Goal: Information Seeking & Learning: Learn about a topic

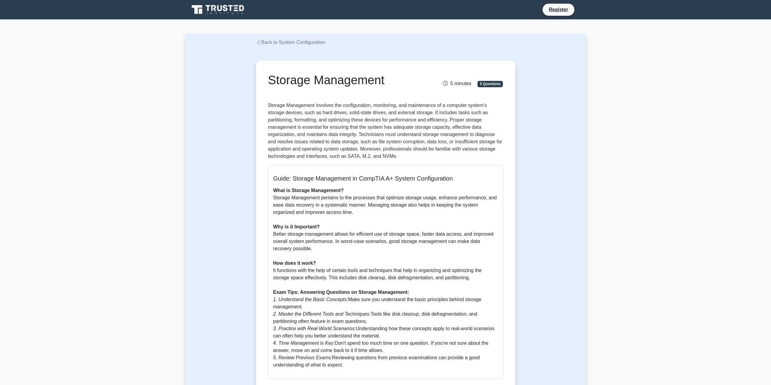
click at [285, 42] on link "Back to System Configuration" at bounding box center [290, 42] width 69 height 5
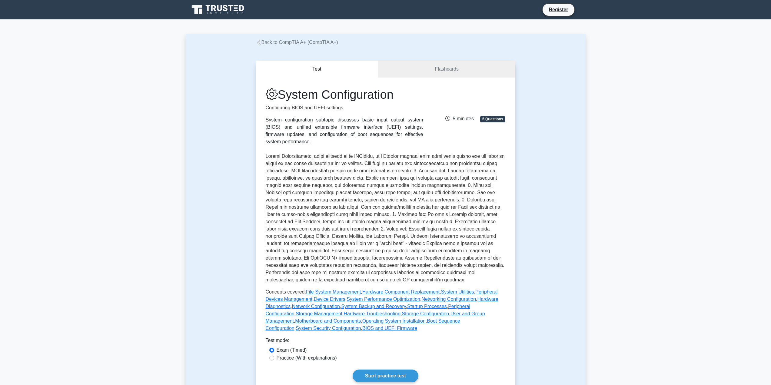
click at [293, 42] on link "Back to CompTIA A+ (CompTIA A+)" at bounding box center [297, 42] width 82 height 5
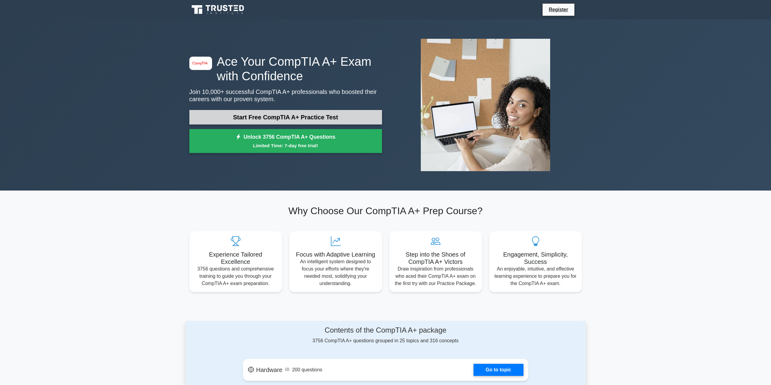
click at [333, 116] on link "Start Free CompTIA A+ Practice Test" at bounding box center [285, 117] width 193 height 15
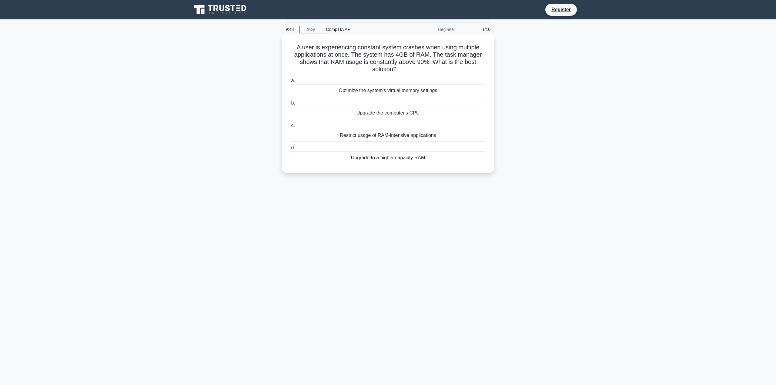
click at [409, 159] on div "Upgrade to a higher capacity RAM" at bounding box center [388, 158] width 196 height 13
click at [290, 150] on input "d. Upgrade to a higher capacity RAM" at bounding box center [290, 148] width 0 height 4
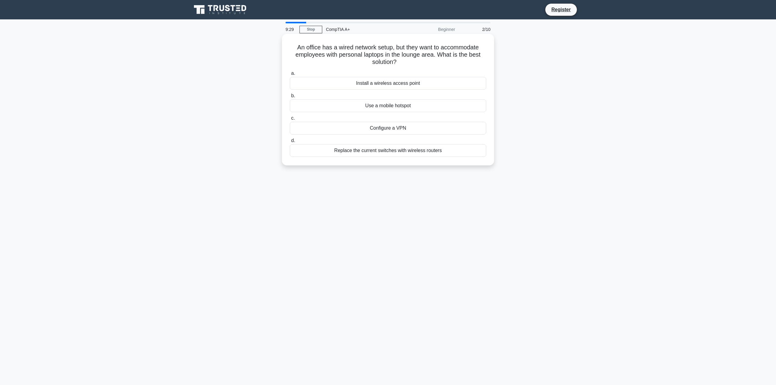
click at [410, 84] on div "Install a wireless access point" at bounding box center [388, 83] width 196 height 13
click at [290, 75] on input "a. Install a wireless access point" at bounding box center [290, 74] width 0 height 4
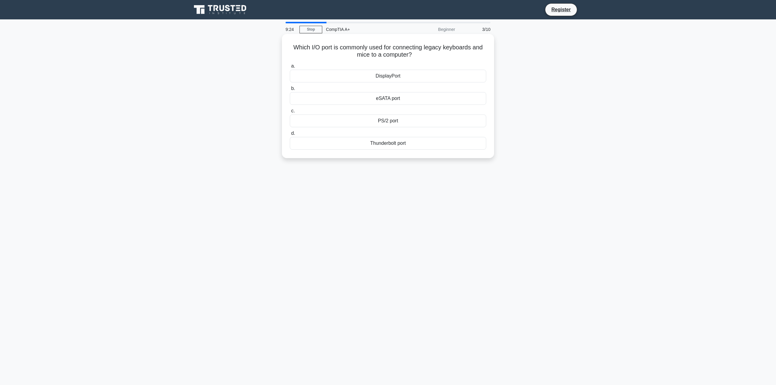
click at [386, 122] on div "PS/2 port" at bounding box center [388, 121] width 196 height 13
click at [290, 113] on input "c. PS/2 port" at bounding box center [290, 111] width 0 height 4
click at [400, 127] on div "Turn off display" at bounding box center [388, 121] width 196 height 13
click at [290, 113] on input "c. Turn off display" at bounding box center [290, 111] width 0 height 4
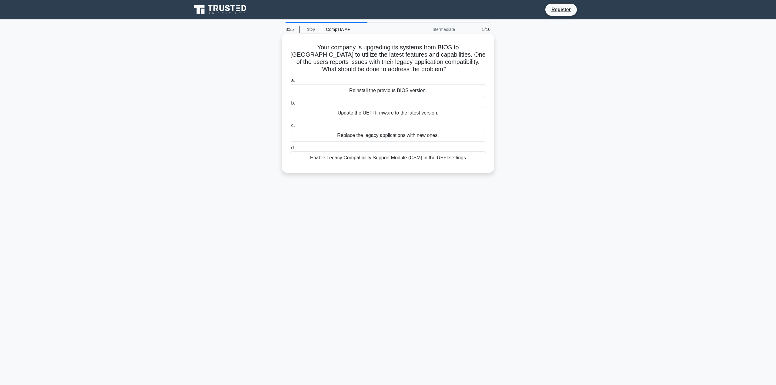
click at [422, 160] on div "Enable Legacy Compatibility Support Module (CSM) in the UEFI settings" at bounding box center [388, 158] width 196 height 13
click at [290, 150] on input "d. Enable Legacy Compatibility Support Module (CSM) in the UEFI settings" at bounding box center [290, 148] width 0 height 4
click at [438, 157] on div "Downgrade the firmware to match the previous motherboard" at bounding box center [388, 158] width 196 height 13
click at [290, 150] on input "d. Downgrade the firmware to match the previous motherboard" at bounding box center [290, 148] width 0 height 4
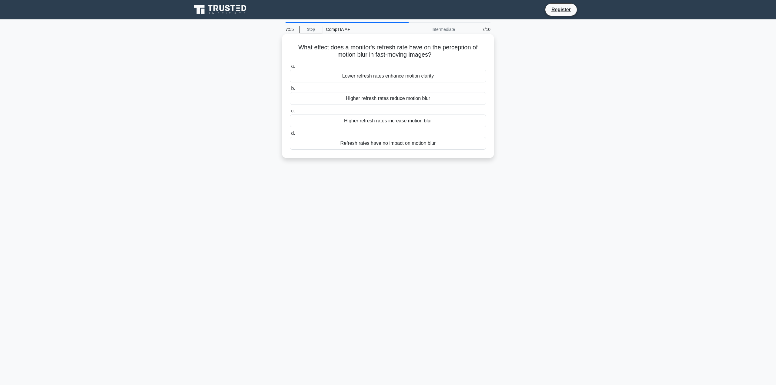
click at [415, 98] on div "Higher refresh rates reduce motion blur" at bounding box center [388, 98] width 196 height 13
click at [290, 91] on input "b. Higher refresh rates reduce motion blur" at bounding box center [290, 89] width 0 height 4
click at [393, 144] on div "Replace the CMOS battery" at bounding box center [388, 143] width 196 height 13
click at [290, 136] on input "d. Replace the CMOS battery" at bounding box center [290, 134] width 0 height 4
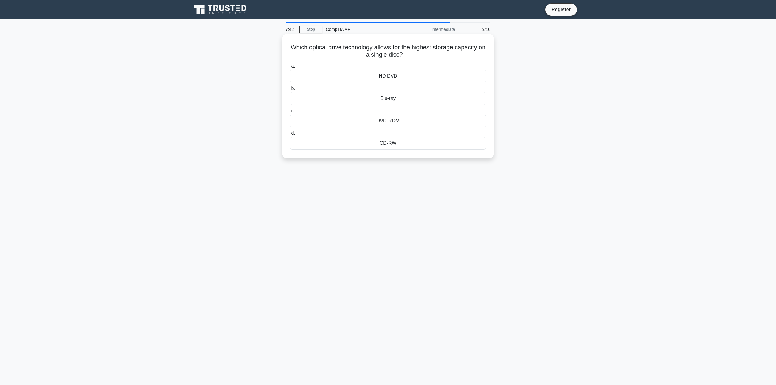
click at [391, 99] on div "Blu-ray" at bounding box center [388, 98] width 196 height 13
click at [290, 91] on input "b. Blu-ray" at bounding box center [290, 89] width 0 height 4
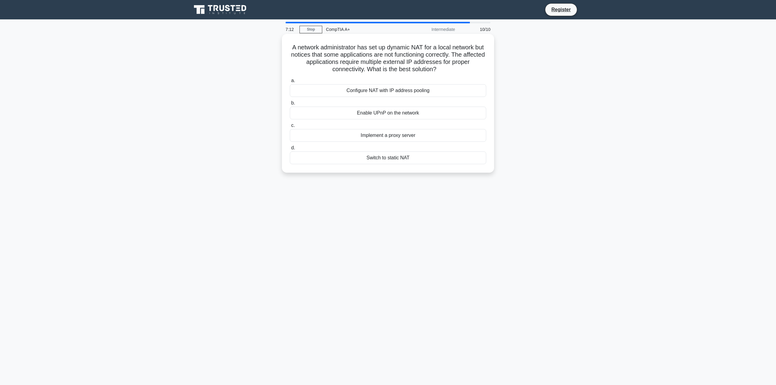
click at [424, 90] on div "Configure NAT with IP address pooling" at bounding box center [388, 90] width 196 height 13
click at [290, 83] on input "a. Configure NAT with IP address pooling" at bounding box center [290, 81] width 0 height 4
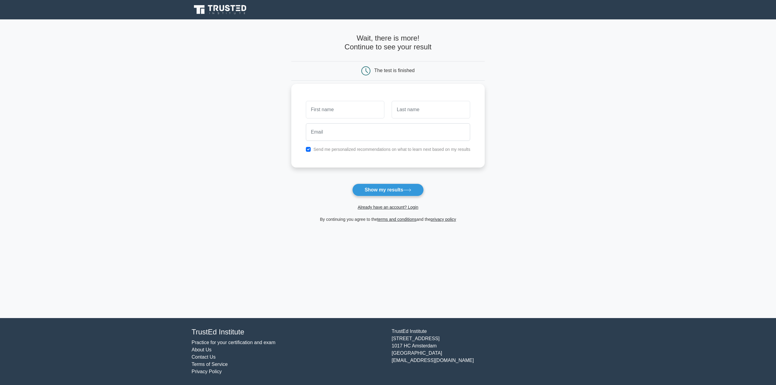
click at [331, 113] on input "text" at bounding box center [345, 110] width 79 height 18
type input "Philipp"
drag, startPoint x: 420, startPoint y: 112, endPoint x: 419, endPoint y: 117, distance: 5.0
click at [420, 112] on input "text" at bounding box center [431, 110] width 79 height 18
type input "Lunz"
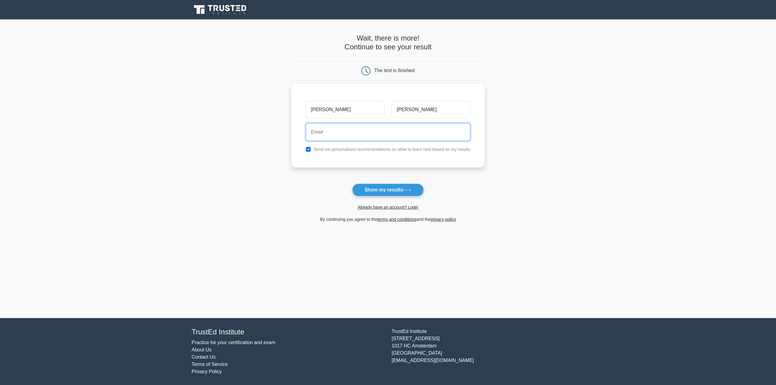
click at [326, 140] on input "email" at bounding box center [388, 132] width 165 height 18
type input "philipp.lunz@telekom.de"
click at [393, 150] on label "Send me personalized recommendations on what to learn next based on my results" at bounding box center [391, 149] width 157 height 5
click at [311, 149] on input "checkbox" at bounding box center [308, 149] width 5 height 5
checkbox input "false"
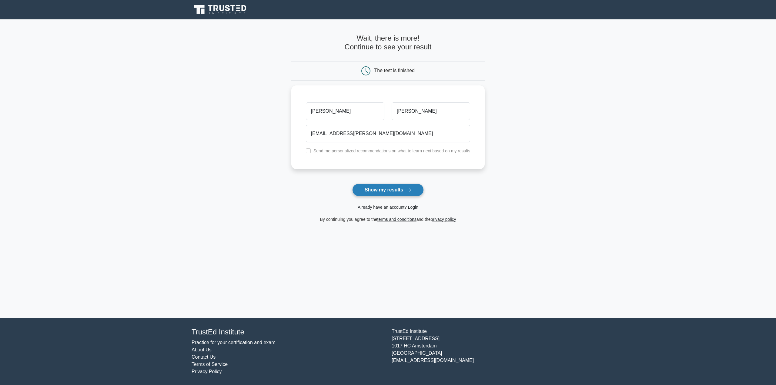
click at [404, 190] on button "Show my results" at bounding box center [388, 190] width 72 height 13
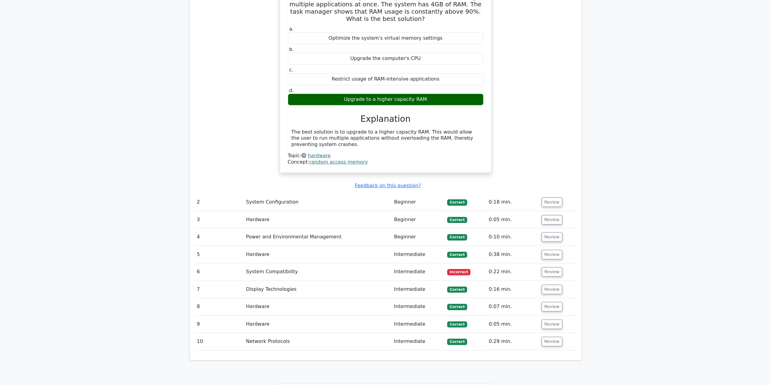
scroll to position [576, 0]
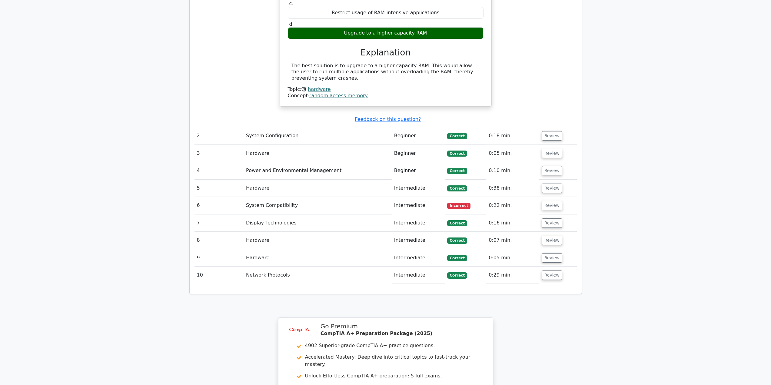
click at [421, 197] on td "Intermediate" at bounding box center [418, 205] width 53 height 17
click at [550, 201] on button "Review" at bounding box center [552, 205] width 21 height 9
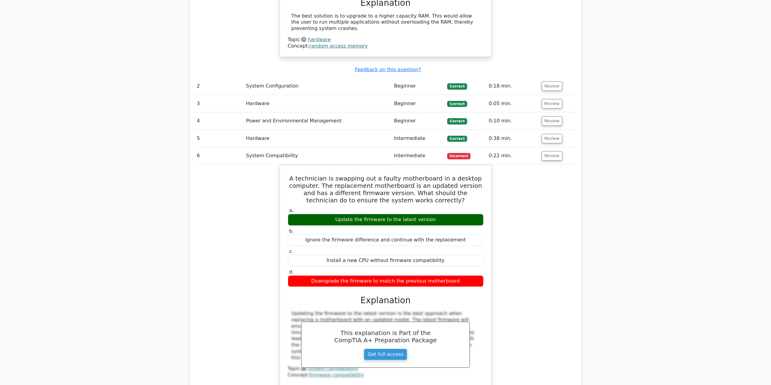
scroll to position [546, 0]
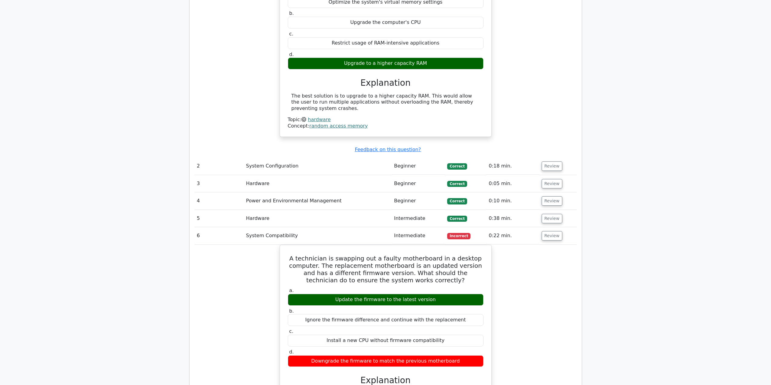
click at [490, 227] on td "0:22 min." at bounding box center [513, 235] width 53 height 17
click at [230, 227] on td "6" at bounding box center [219, 235] width 49 height 17
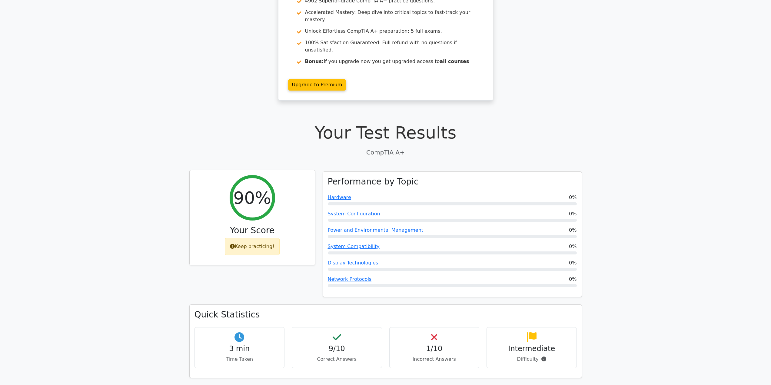
scroll to position [51, 0]
click at [342, 194] on link "Hardware" at bounding box center [339, 197] width 23 height 6
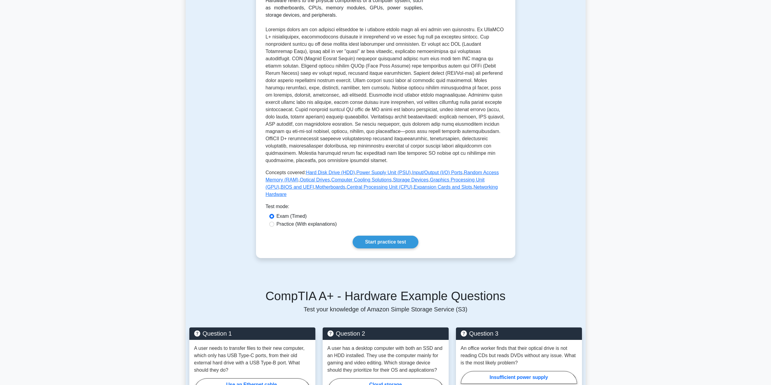
scroll to position [121, 0]
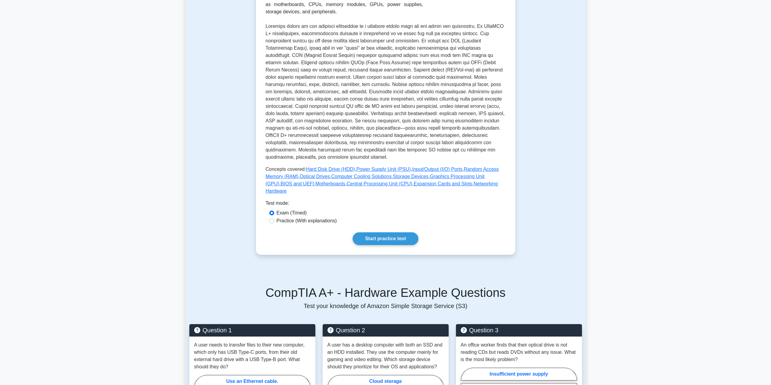
drag, startPoint x: 389, startPoint y: 232, endPoint x: 412, endPoint y: 222, distance: 24.6
click at [390, 233] on link "Start practice test" at bounding box center [386, 239] width 66 height 13
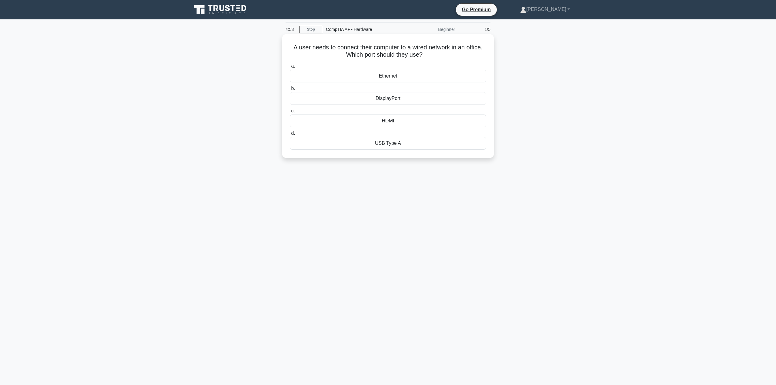
click at [389, 76] on div "Ethernet" at bounding box center [388, 76] width 196 height 13
click at [290, 68] on input "a. Ethernet" at bounding box center [290, 66] width 0 height 4
click at [403, 122] on div "Choose a larger, low RPM fan" at bounding box center [388, 121] width 196 height 13
click at [290, 113] on input "c. Choose a larger, low RPM fan" at bounding box center [290, 111] width 0 height 4
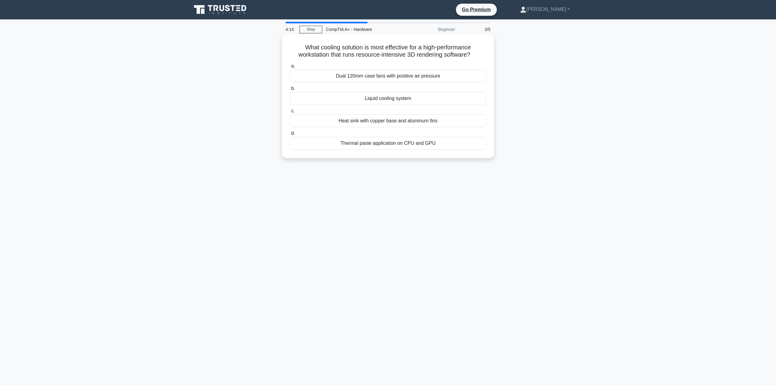
click at [394, 100] on div "Liquid cooling system" at bounding box center [388, 98] width 196 height 13
click at [290, 91] on input "b. Liquid cooling system" at bounding box center [290, 89] width 0 height 4
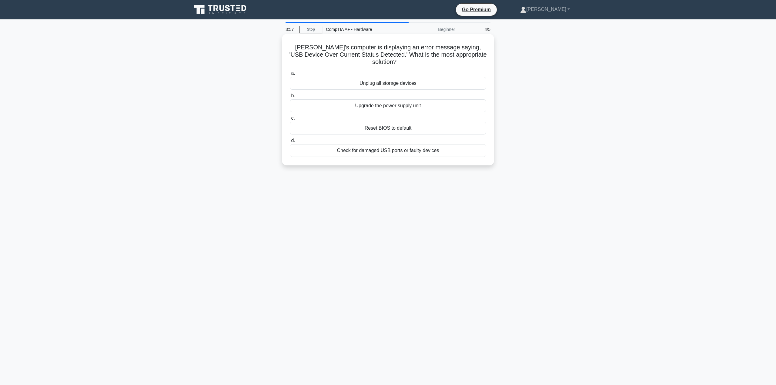
click at [423, 144] on div "Check for damaged USB ports or faulty devices" at bounding box center [388, 150] width 196 height 13
click at [290, 143] on input "d. Check for damaged USB ports or faulty devices" at bounding box center [290, 141] width 0 height 4
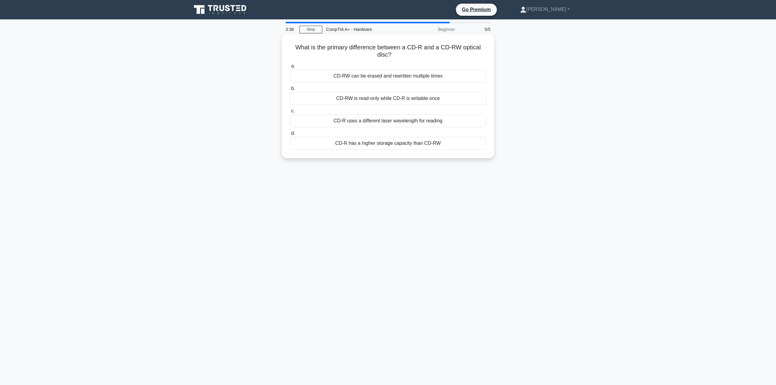
click at [432, 74] on div "CD-RW can be erased and rewritten multiple times" at bounding box center [388, 76] width 196 height 13
click at [290, 68] on input "a. CD-RW can be erased and rewritten multiple times" at bounding box center [290, 66] width 0 height 4
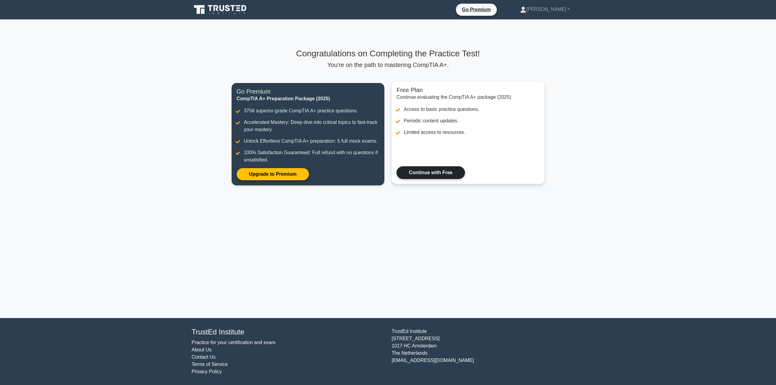
click at [442, 174] on link "Continue with Free" at bounding box center [431, 172] width 69 height 13
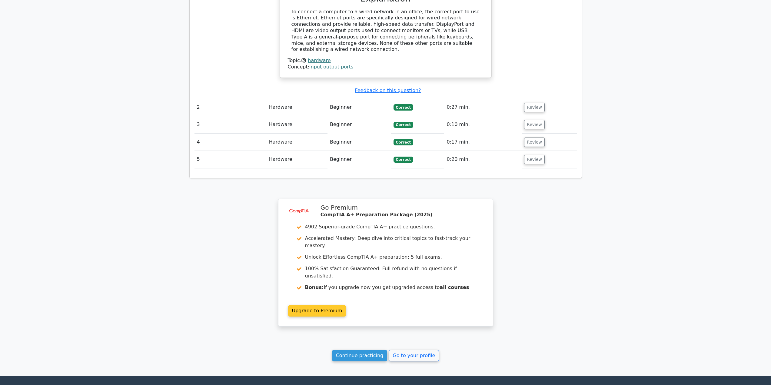
scroll to position [618, 0]
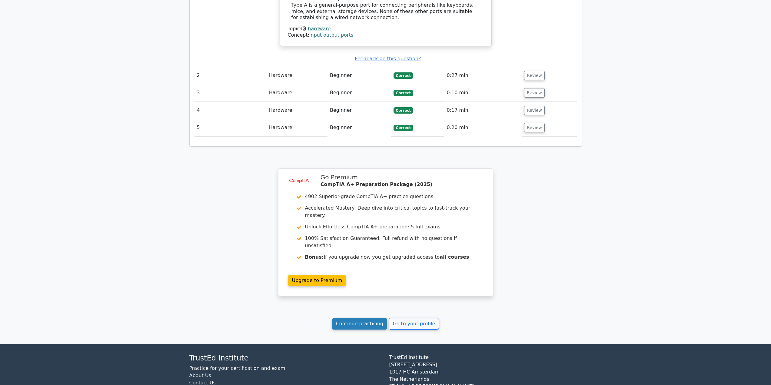
click at [367, 318] on link "Continue practicing" at bounding box center [359, 324] width 55 height 12
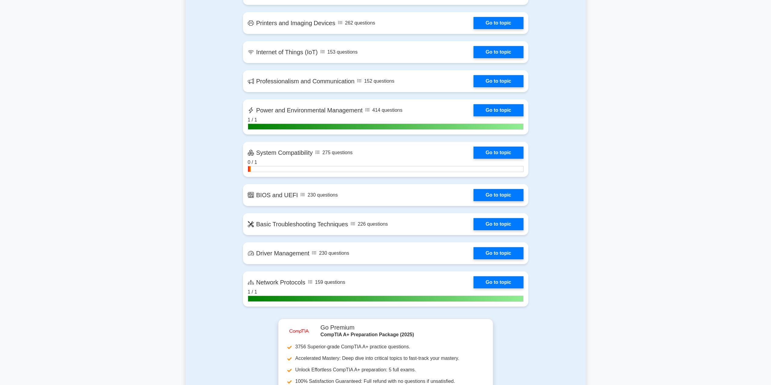
scroll to position [909, 0]
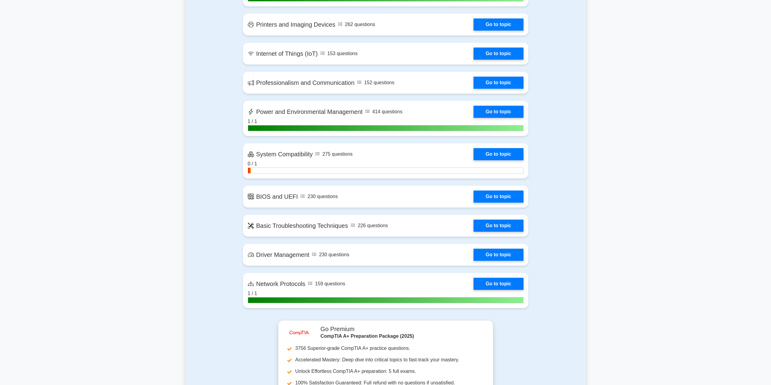
click at [637, 102] on main "image/svg+xml CompTIA A+ Customize Your Next Practice Test Topics Hardware Oper…" at bounding box center [385, 127] width 771 height 2034
